Goal: Book appointment/travel/reservation

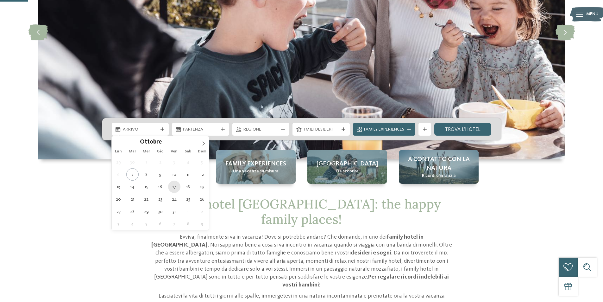
type div "[DATE]"
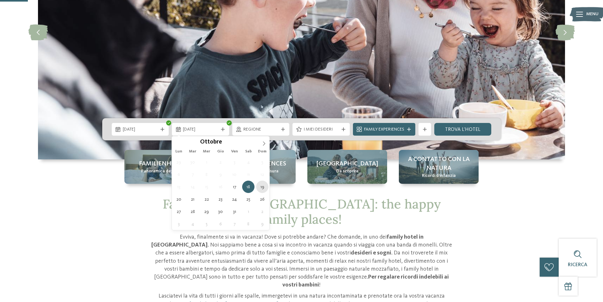
type div "[DATE]"
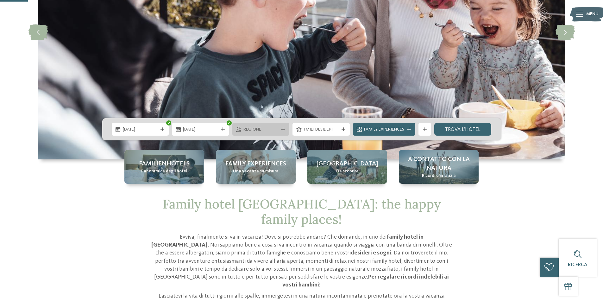
click at [278, 131] on div "Regione" at bounding box center [261, 129] width 38 height 7
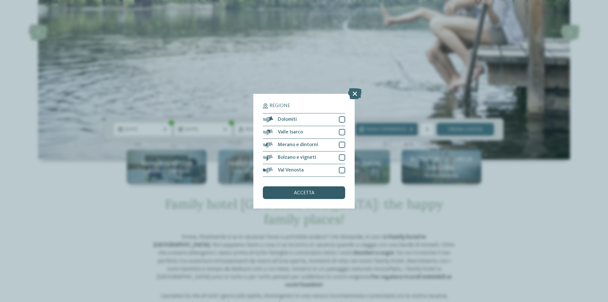
click at [303, 189] on div "accetta" at bounding box center [304, 192] width 82 height 13
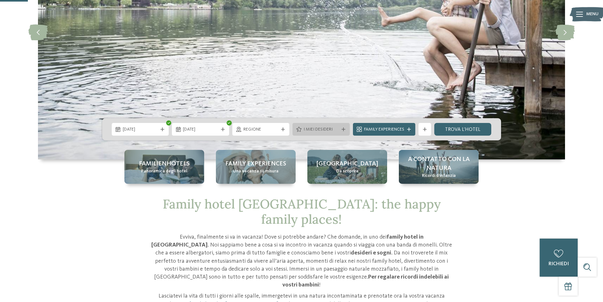
click at [310, 129] on span "I miei desideri" at bounding box center [321, 129] width 35 height 6
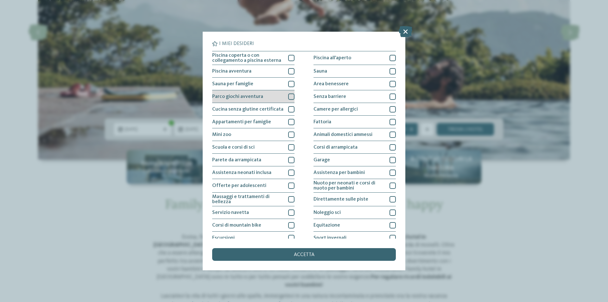
click at [291, 94] on div at bounding box center [291, 96] width 6 height 6
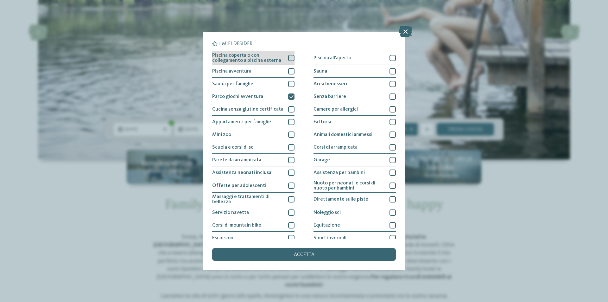
click at [292, 57] on div at bounding box center [291, 58] width 6 height 6
click at [292, 70] on div at bounding box center [291, 71] width 6 height 6
click at [304, 253] on span "accetta" at bounding box center [304, 254] width 21 height 5
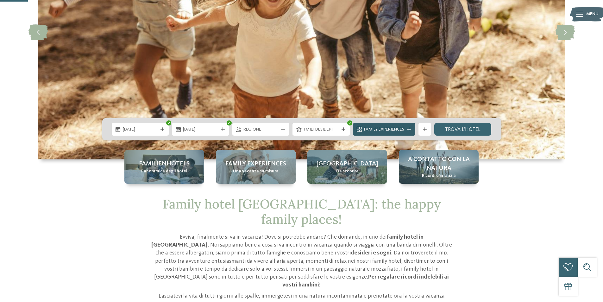
click at [402, 131] on span "Family Experiences" at bounding box center [384, 129] width 40 height 6
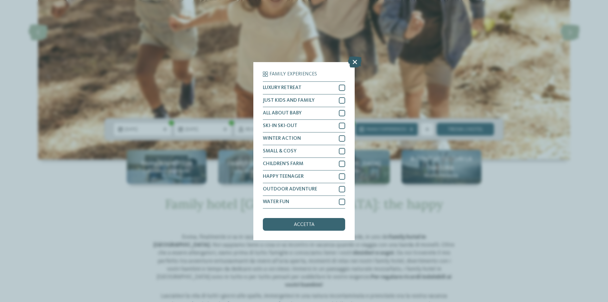
click at [357, 61] on icon at bounding box center [355, 61] width 14 height 11
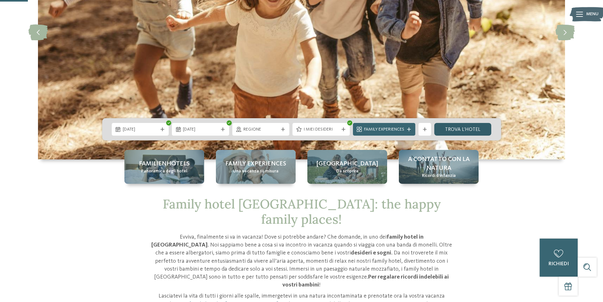
click at [459, 128] on link "trova l’hotel" at bounding box center [463, 129] width 57 height 13
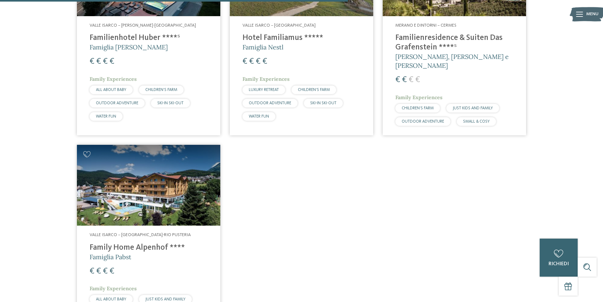
scroll to position [525, 0]
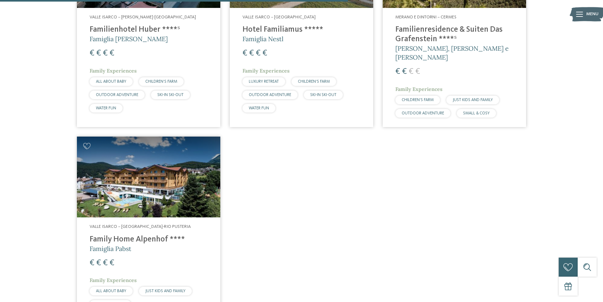
click at [136, 235] on h4 "Family Home Alpenhof ****" at bounding box center [149, 240] width 118 height 10
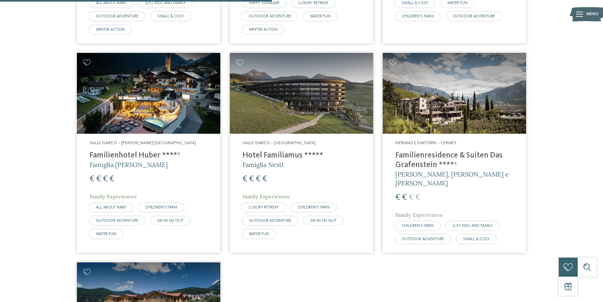
scroll to position [398, 0]
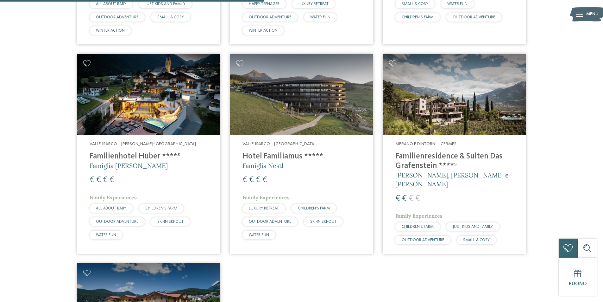
click at [118, 154] on h4 "Familienhotel Huber ****ˢ" at bounding box center [149, 157] width 118 height 10
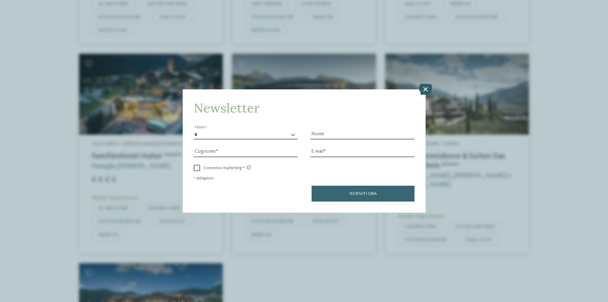
click at [429, 88] on icon at bounding box center [426, 89] width 14 height 11
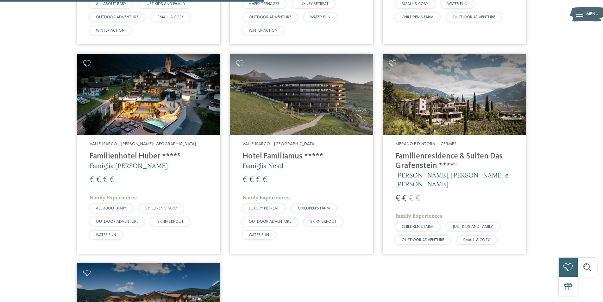
click at [102, 155] on h4 "Familienhotel Huber ****ˢ" at bounding box center [149, 157] width 118 height 10
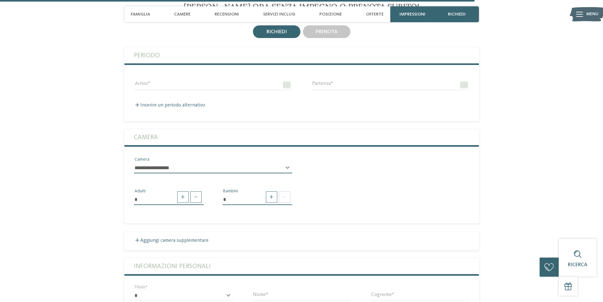
scroll to position [1837, 0]
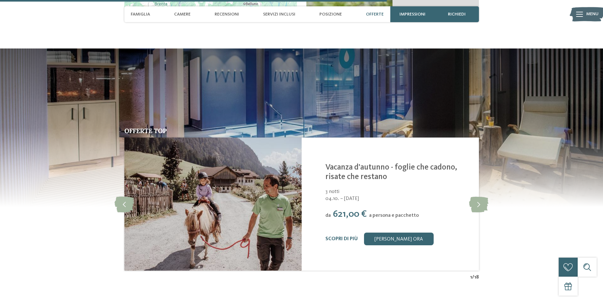
scroll to position [1426, 0]
